Goal: Register for event/course

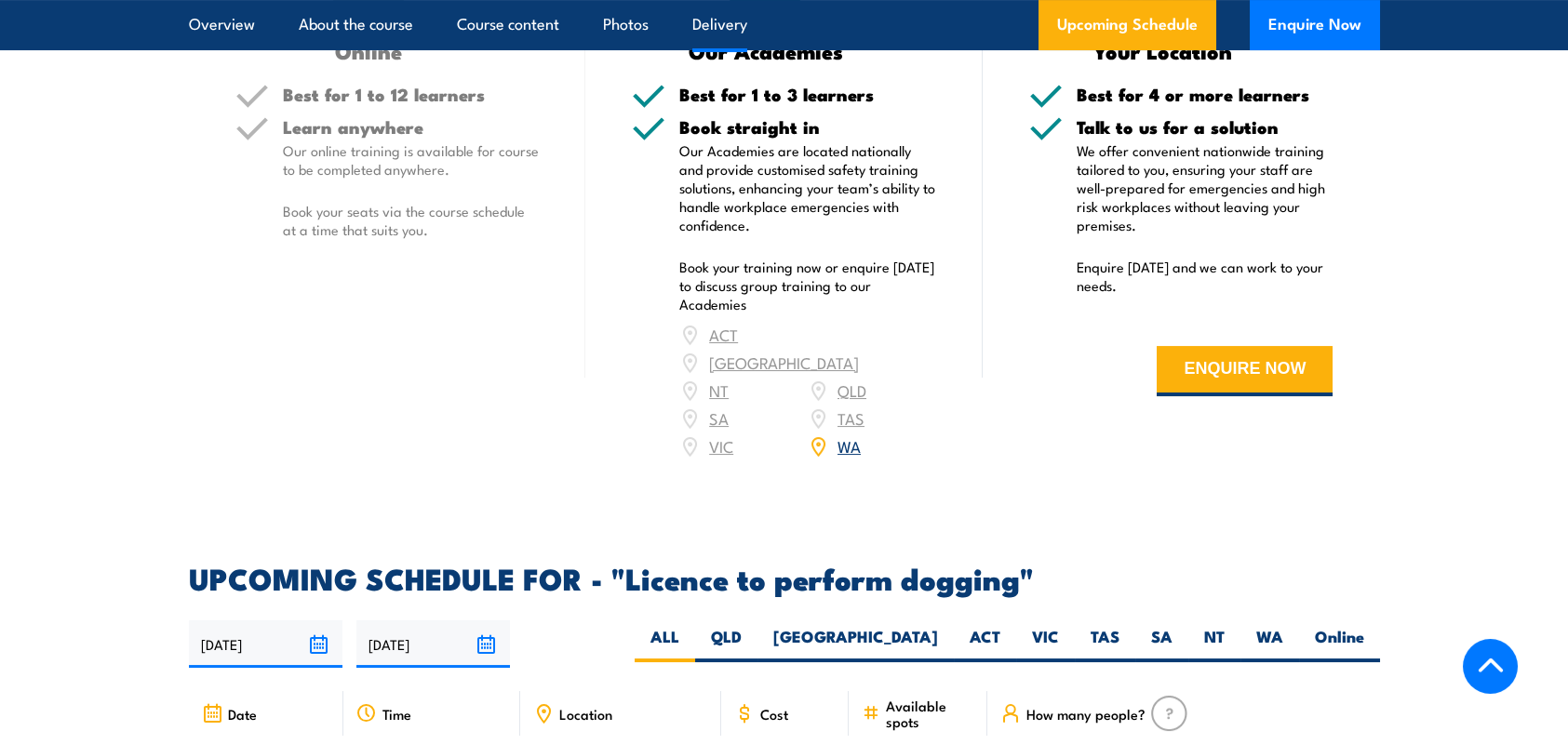
scroll to position [2233, 0]
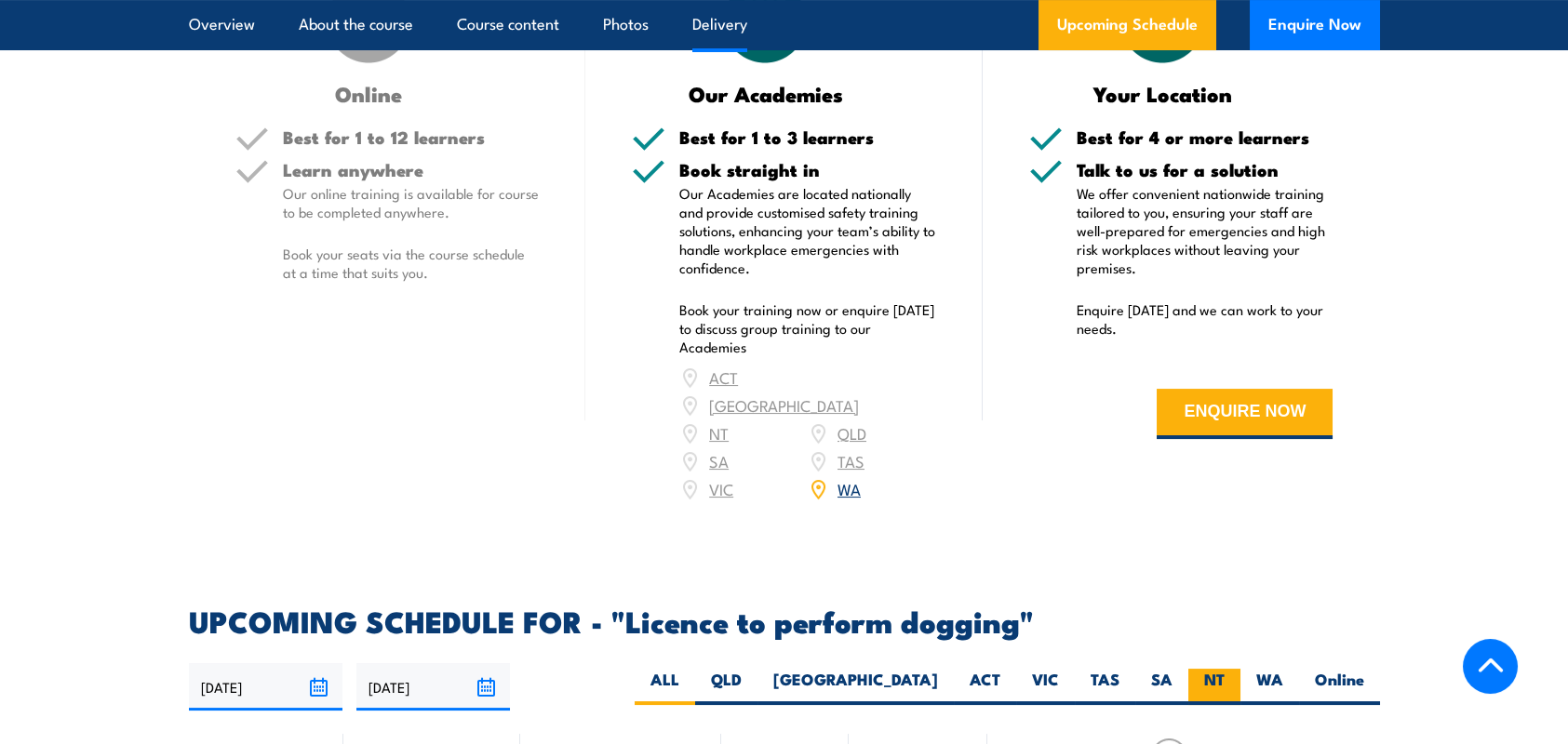
click at [1204, 679] on label "NT" at bounding box center [1214, 687] width 52 height 36
click at [1224, 679] on input "NT" at bounding box center [1230, 675] width 12 height 12
radio input "true"
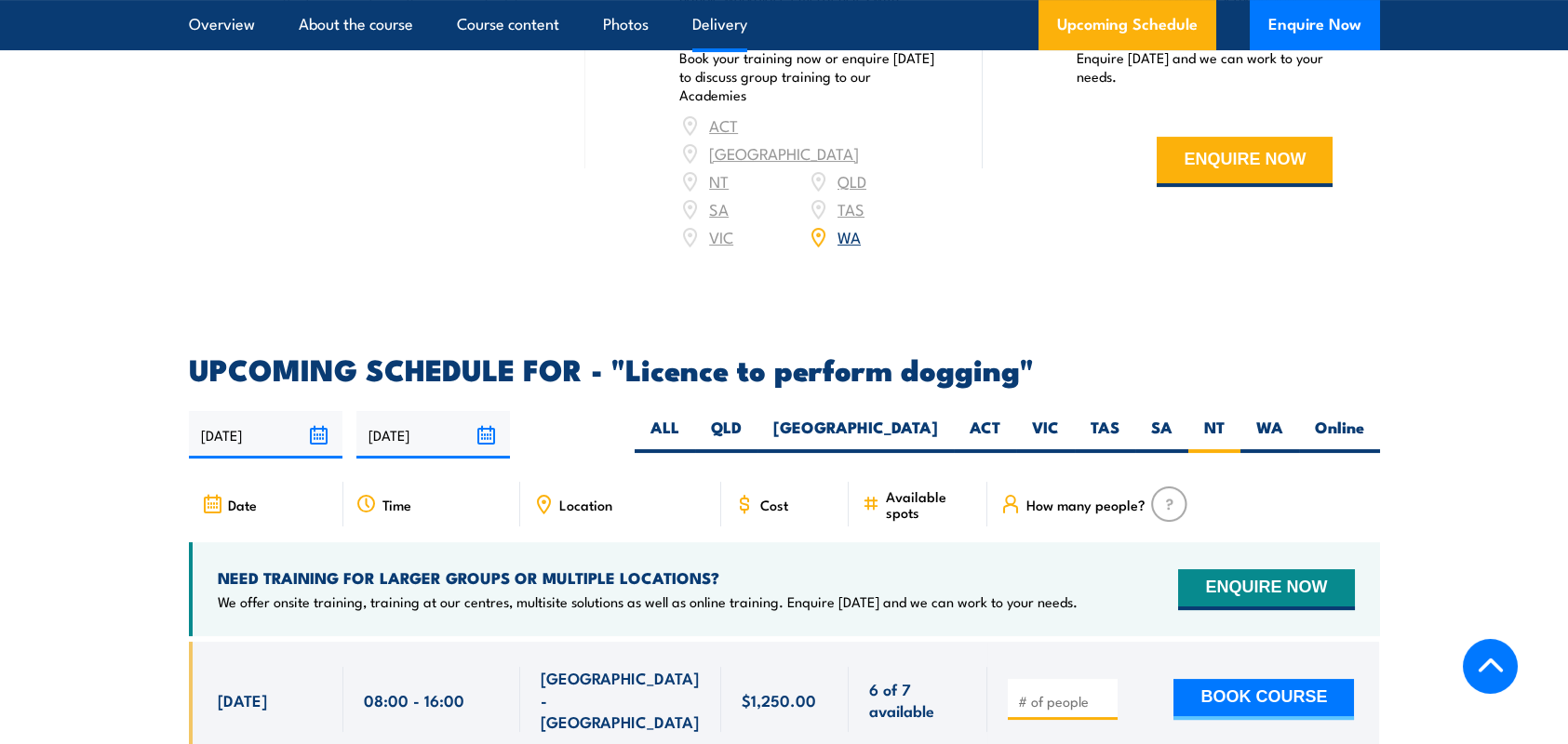
scroll to position [2606, 0]
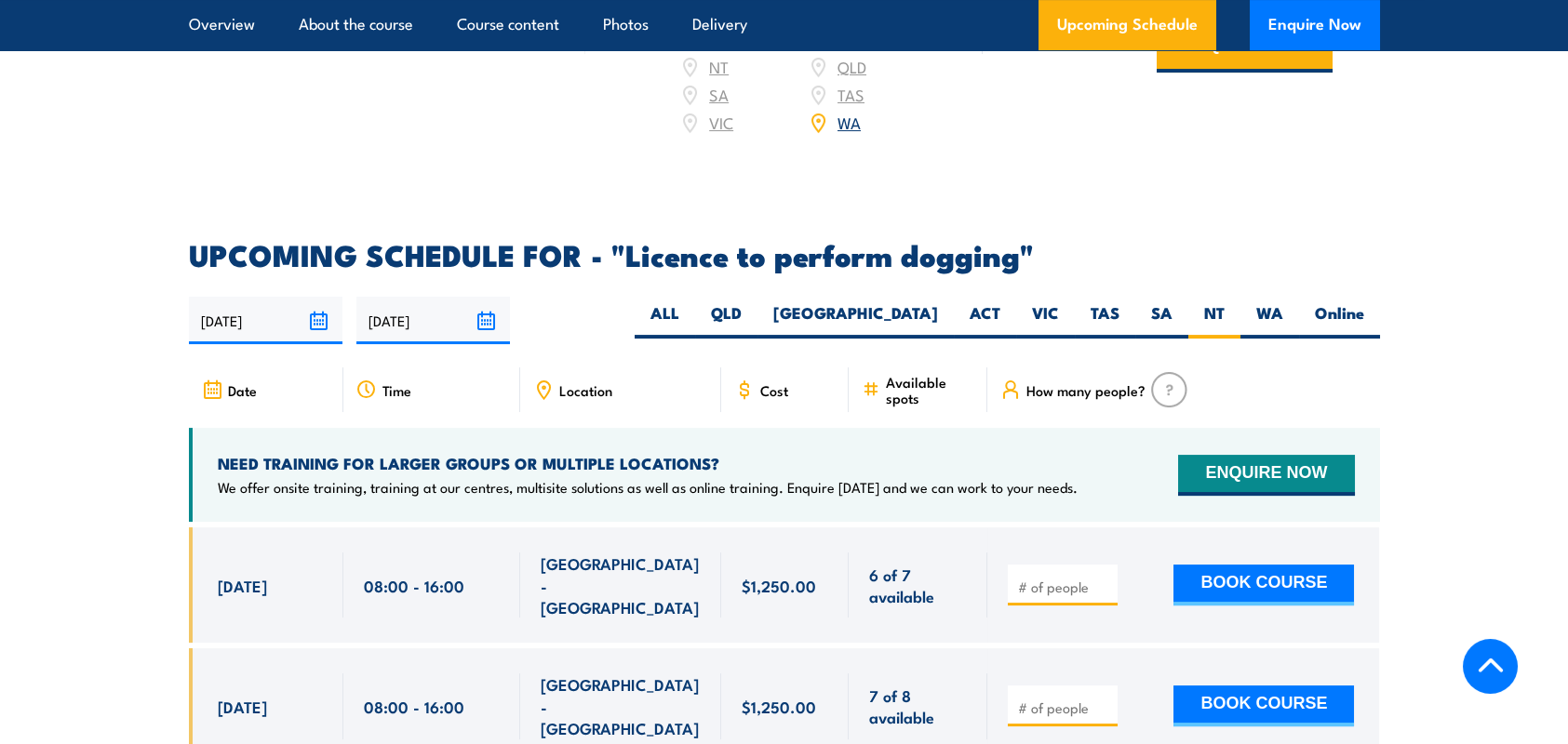
scroll to position [2606, 0]
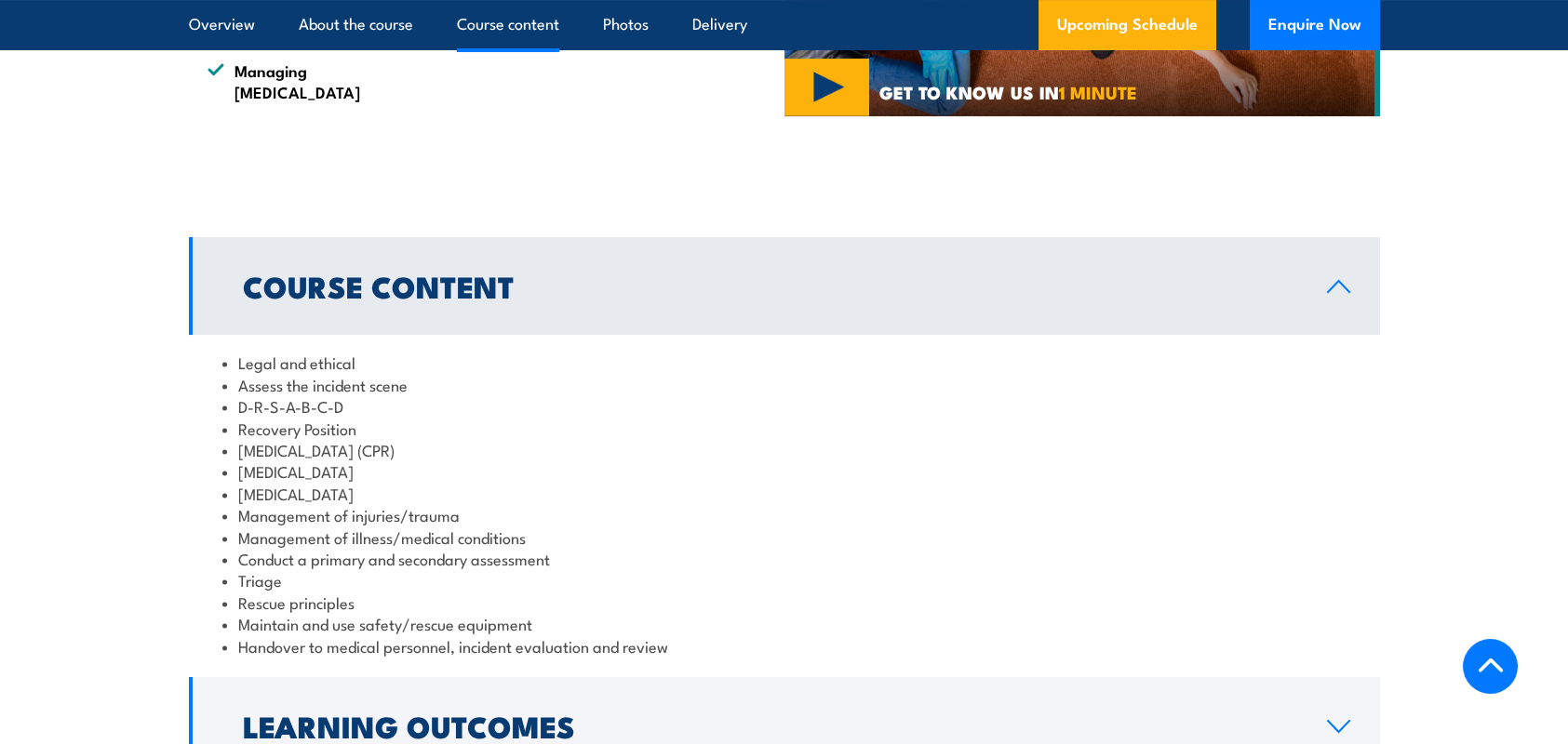
scroll to position [1303, 0]
